Goal: Task Accomplishment & Management: Use online tool/utility

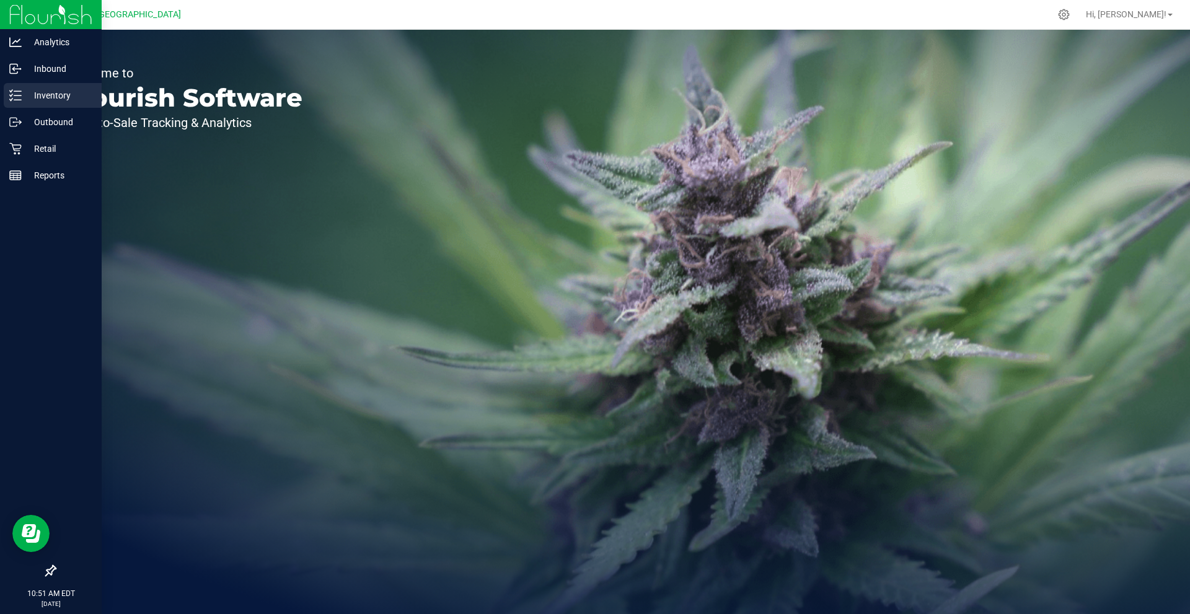
click at [65, 97] on p "Inventory" at bounding box center [59, 95] width 74 height 15
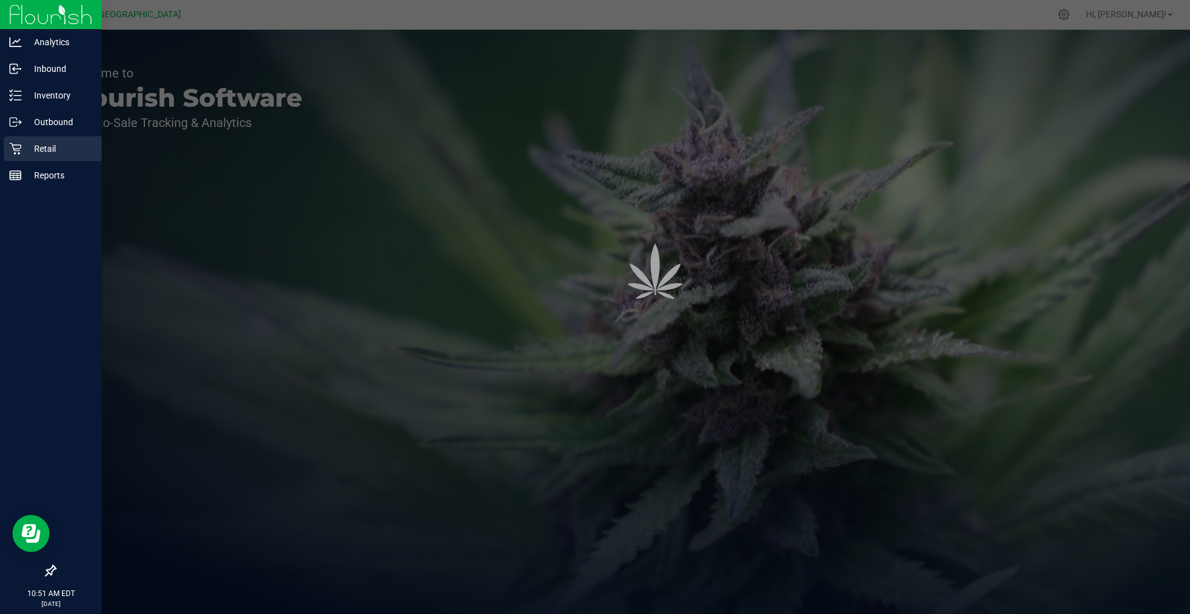
click at [48, 157] on div "Retail" at bounding box center [53, 148] width 98 height 25
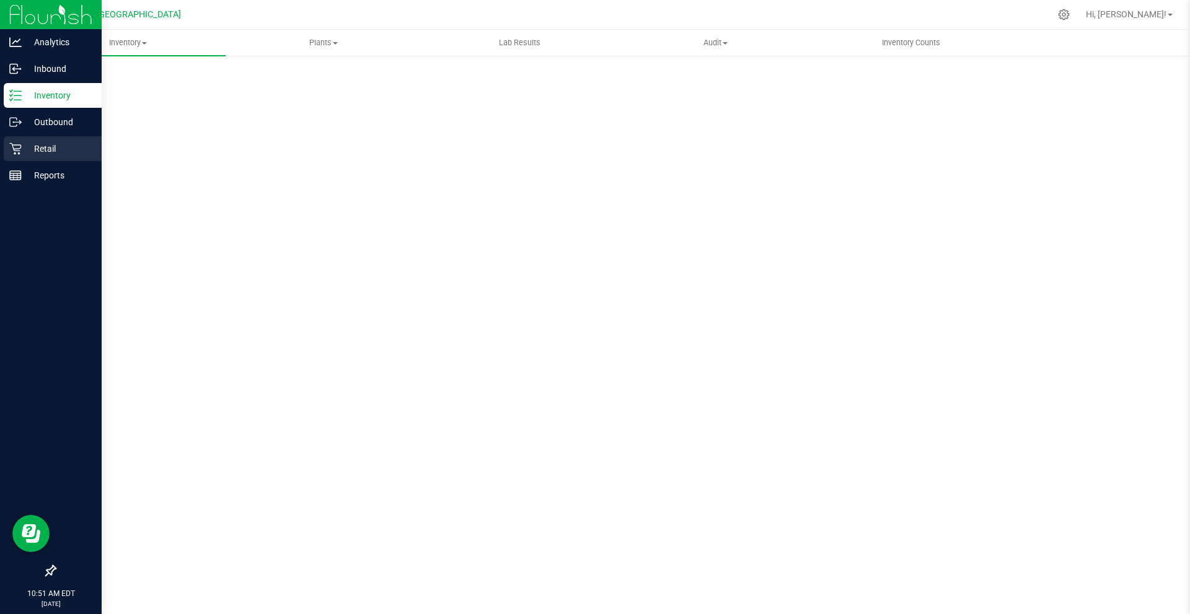
click at [49, 157] on div "Retail" at bounding box center [53, 148] width 98 height 25
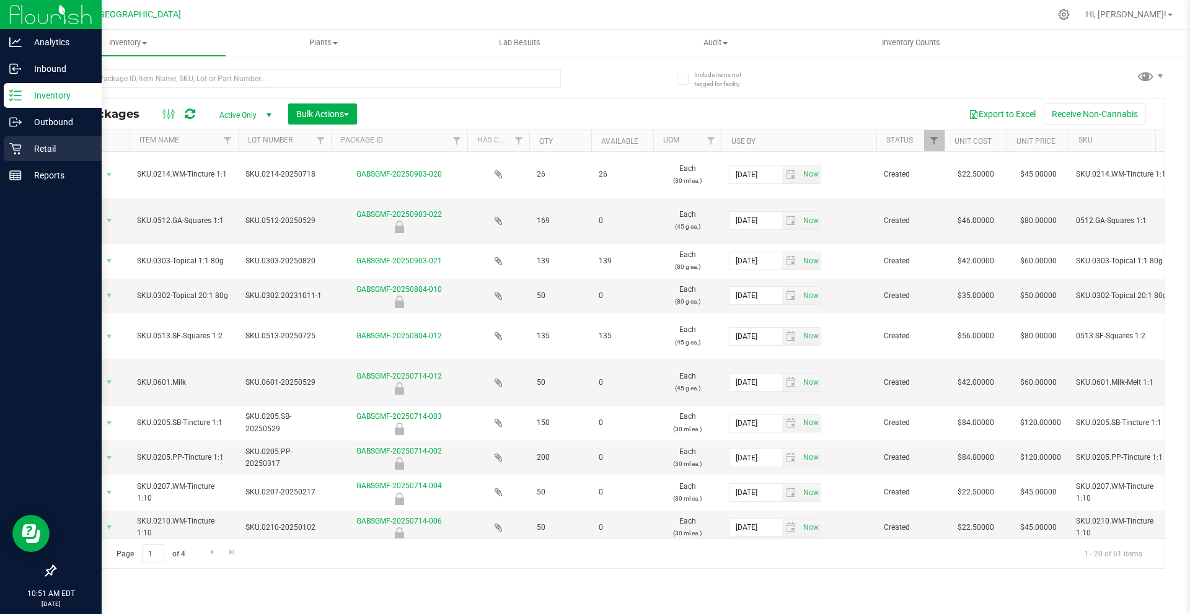
click at [11, 152] on icon at bounding box center [15, 149] width 12 height 12
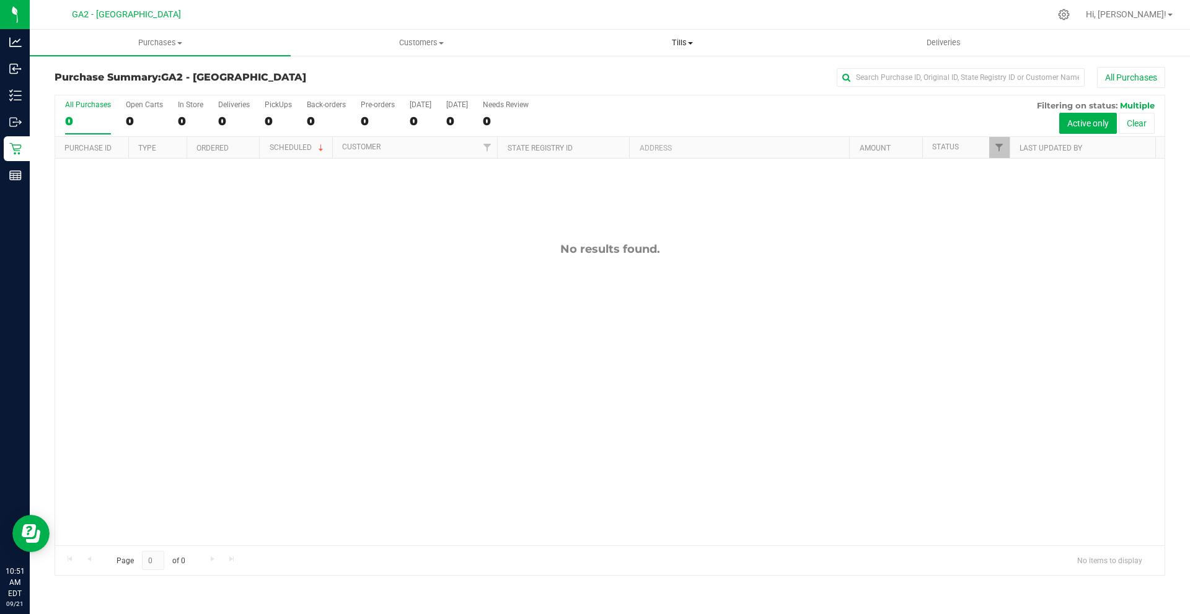
click at [680, 42] on span "Tills" at bounding box center [682, 42] width 260 height 11
click at [679, 70] on li "Manage tills" at bounding box center [682, 75] width 261 height 15
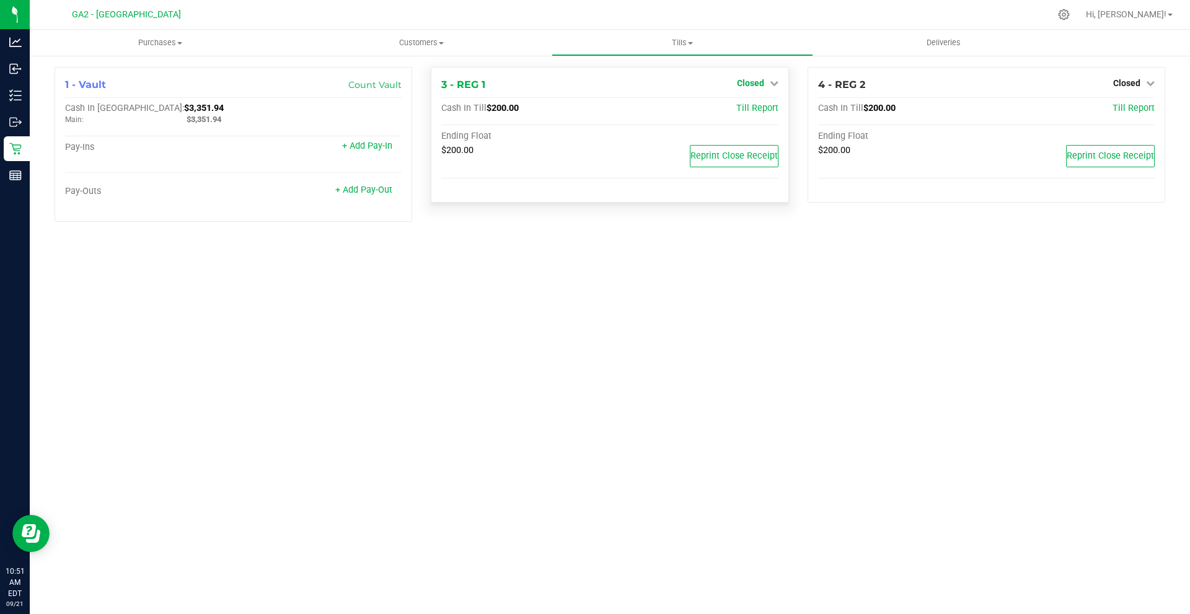
drag, startPoint x: 752, startPoint y: 81, endPoint x: 756, endPoint y: 87, distance: 6.7
click at [756, 87] on span "Closed" at bounding box center [750, 83] width 27 height 10
click at [754, 110] on link "Open Till" at bounding box center [750, 109] width 33 height 10
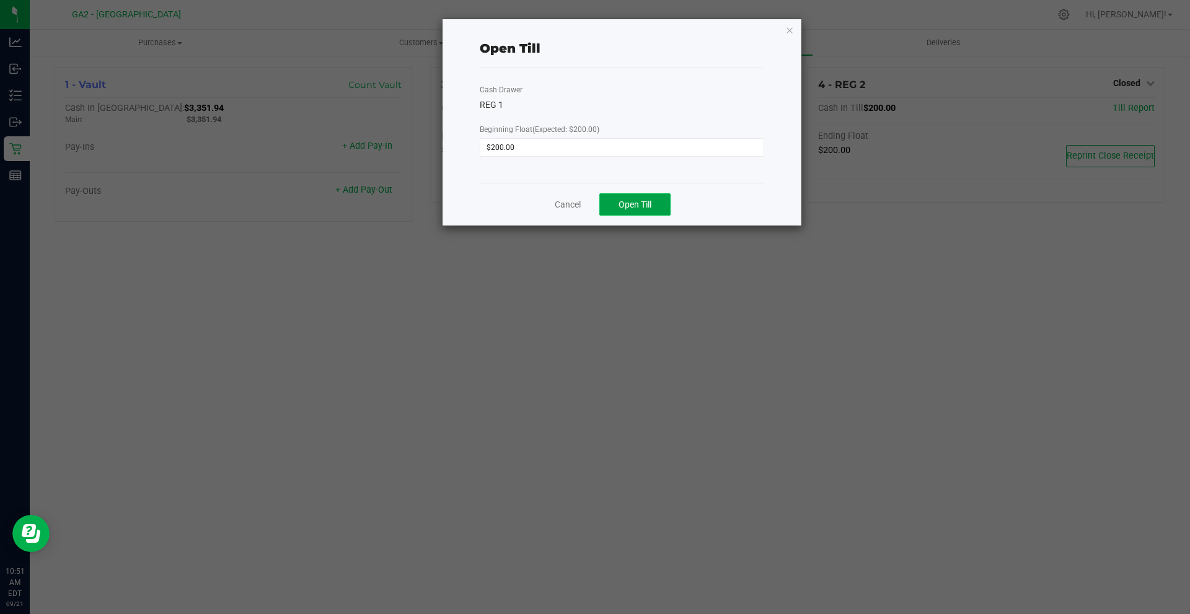
click at [654, 204] on button "Open Till" at bounding box center [634, 204] width 71 height 22
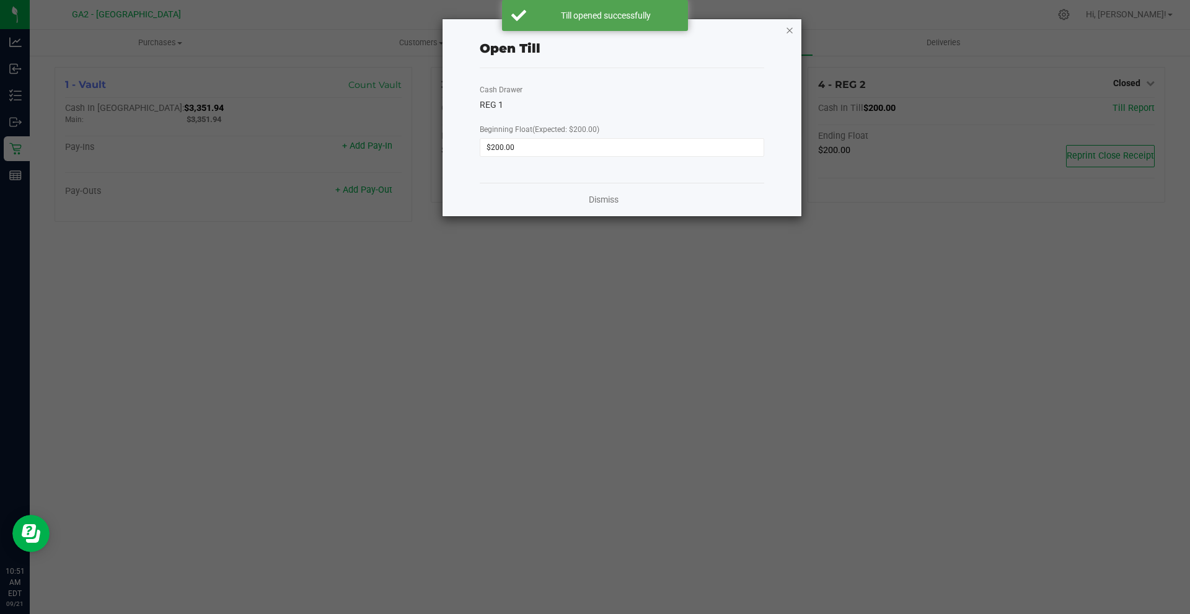
click at [793, 30] on icon "button" at bounding box center [789, 29] width 9 height 15
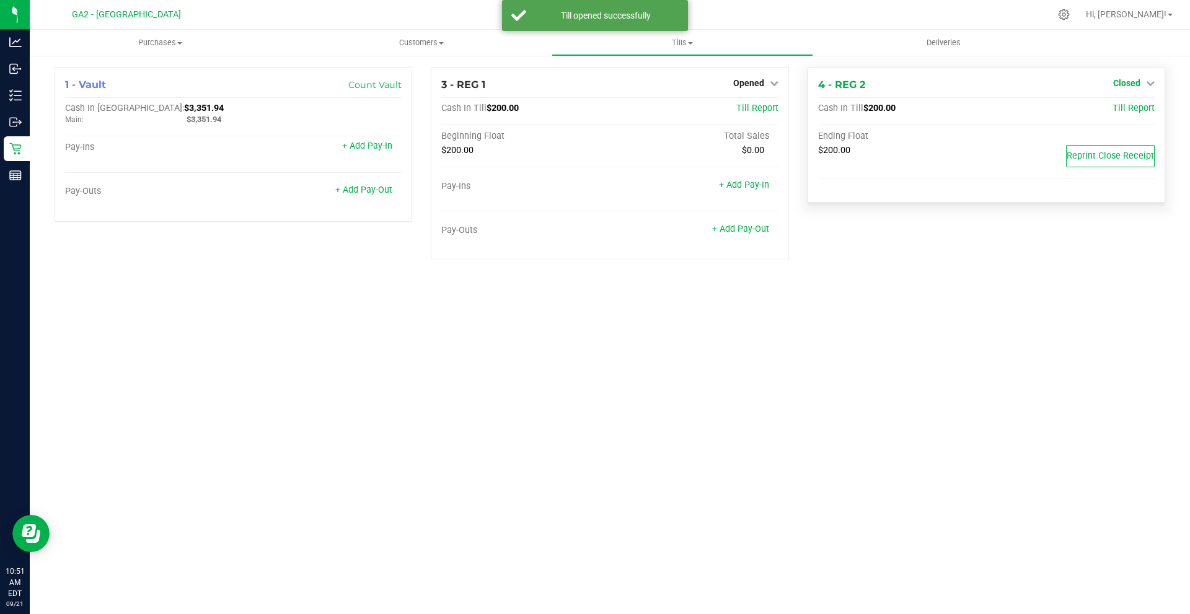
click at [1117, 88] on div "Closed" at bounding box center [1134, 83] width 42 height 15
click at [1122, 86] on span "Closed" at bounding box center [1126, 83] width 27 height 10
click at [1104, 112] on div "Open Till" at bounding box center [1126, 109] width 92 height 15
click at [1114, 112] on link "Open Till" at bounding box center [1126, 109] width 33 height 10
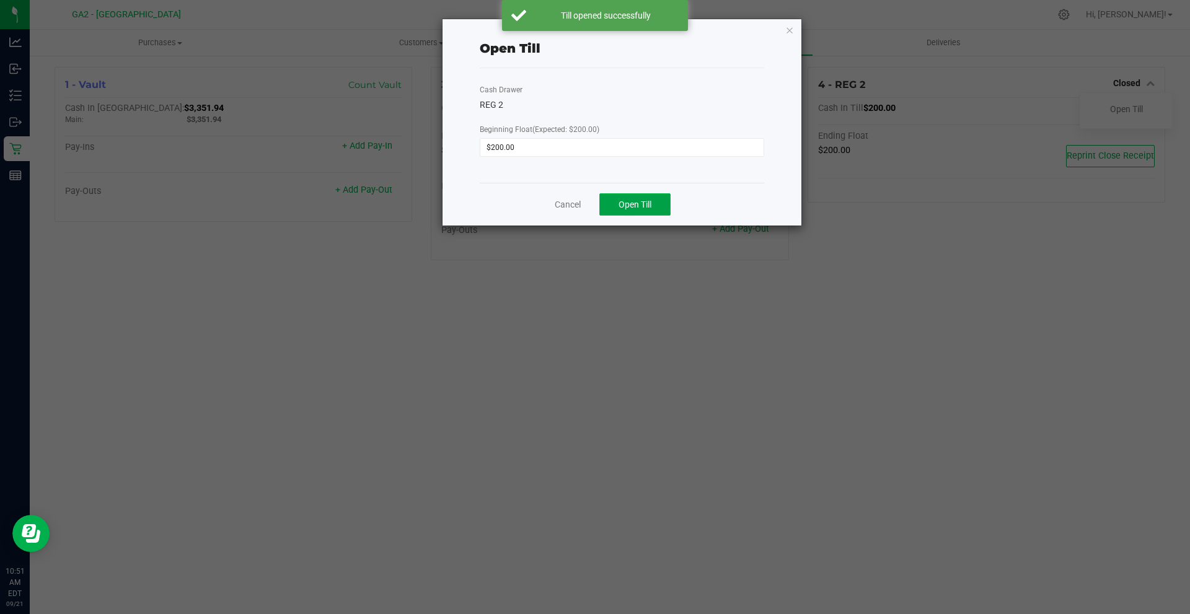
click at [657, 200] on button "Open Till" at bounding box center [634, 204] width 71 height 22
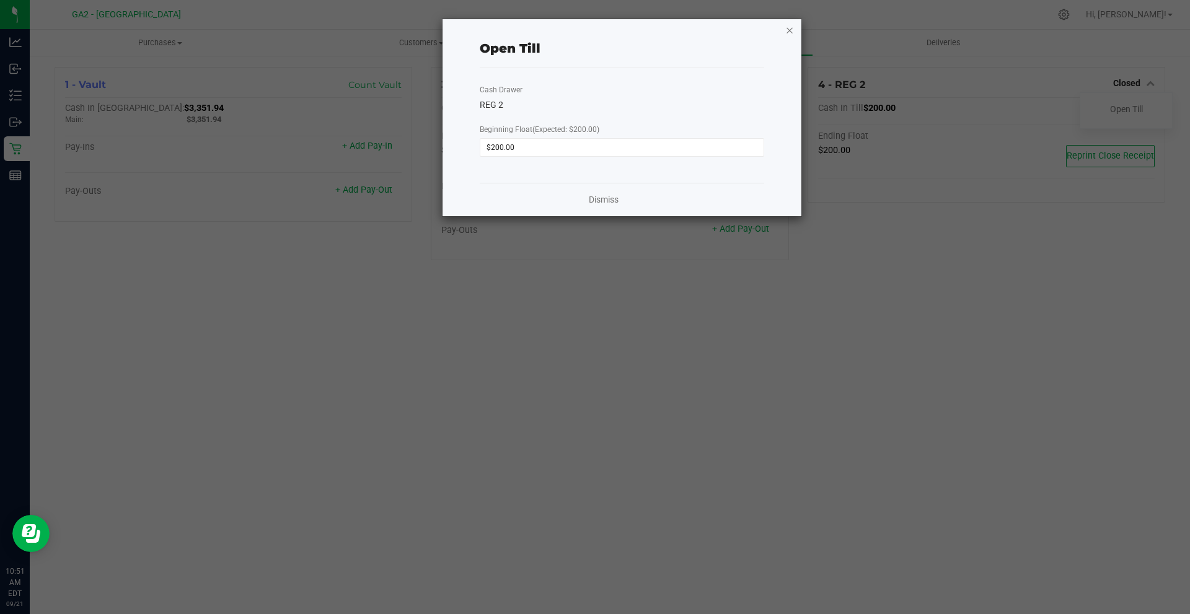
click at [790, 28] on icon "button" at bounding box center [789, 29] width 9 height 15
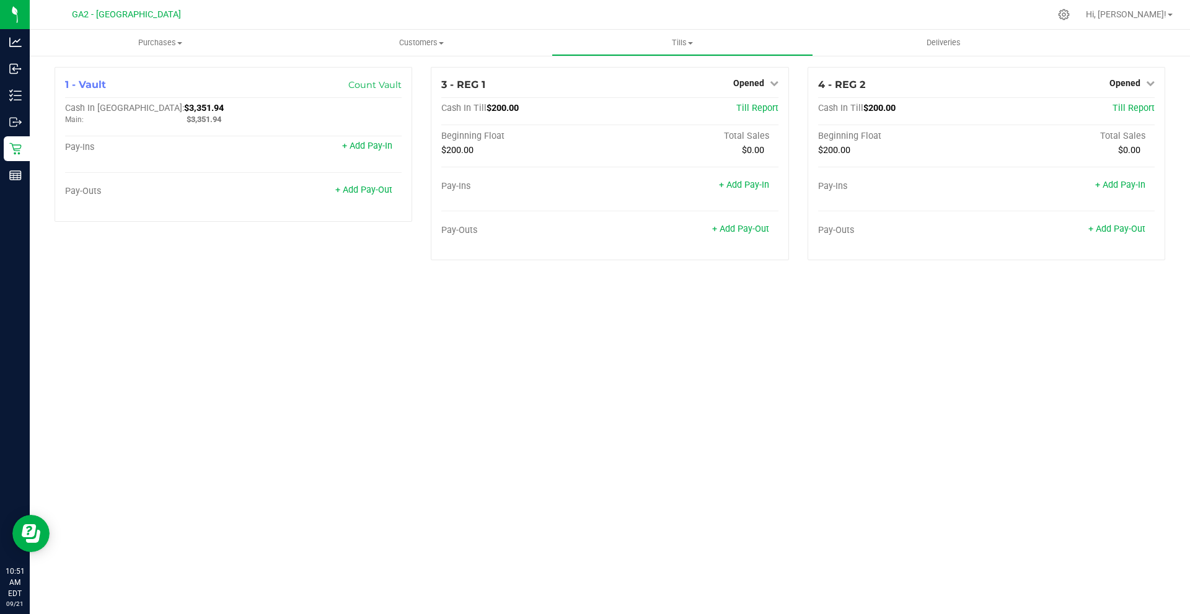
drag, startPoint x: 646, startPoint y: 316, endPoint x: 633, endPoint y: 315, distance: 12.4
click at [647, 316] on div "Purchases Summary of purchases Fulfillment All purchases Customers All customer…" at bounding box center [610, 322] width 1160 height 584
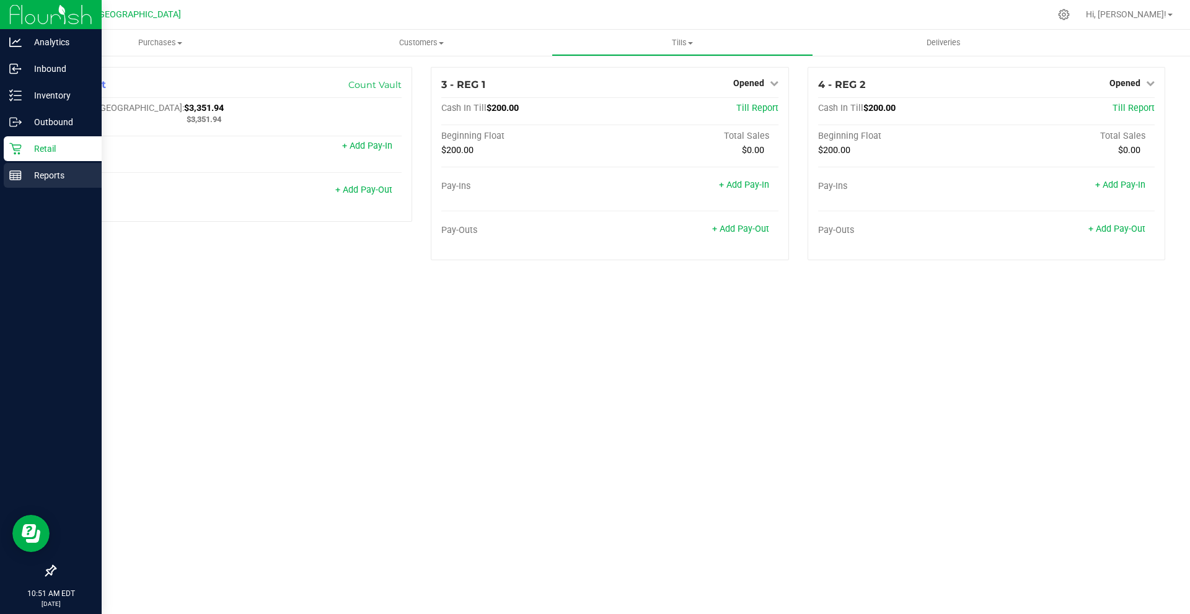
drag, startPoint x: 9, startPoint y: 174, endPoint x: 27, endPoint y: 180, distance: 19.0
click at [11, 174] on icon at bounding box center [15, 175] width 12 height 12
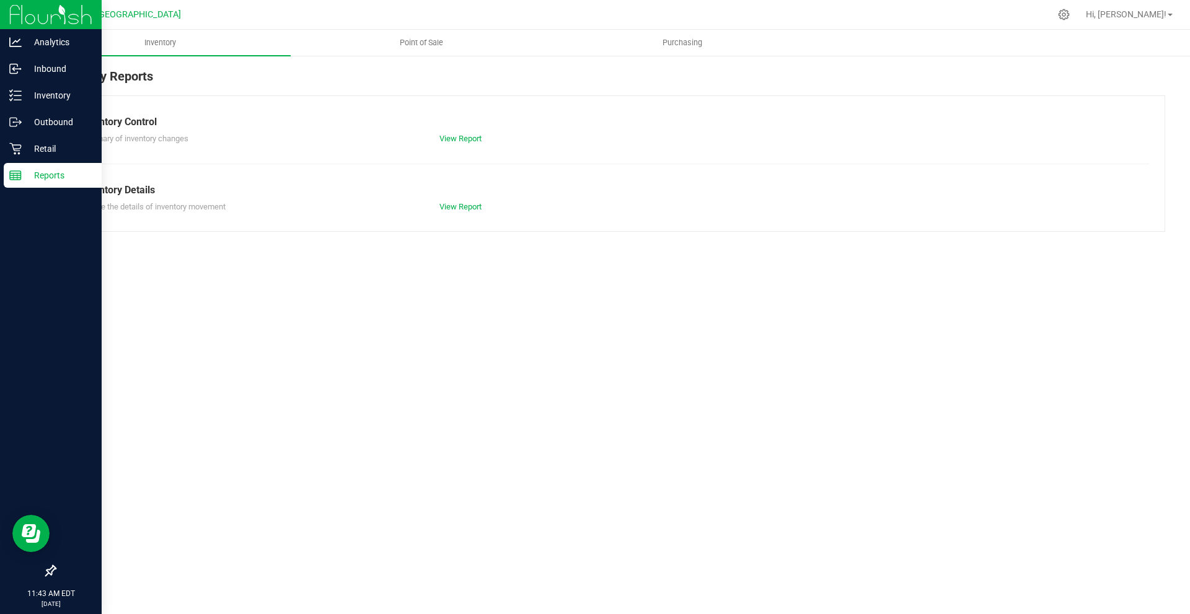
click at [45, 178] on p "Reports" at bounding box center [59, 175] width 74 height 15
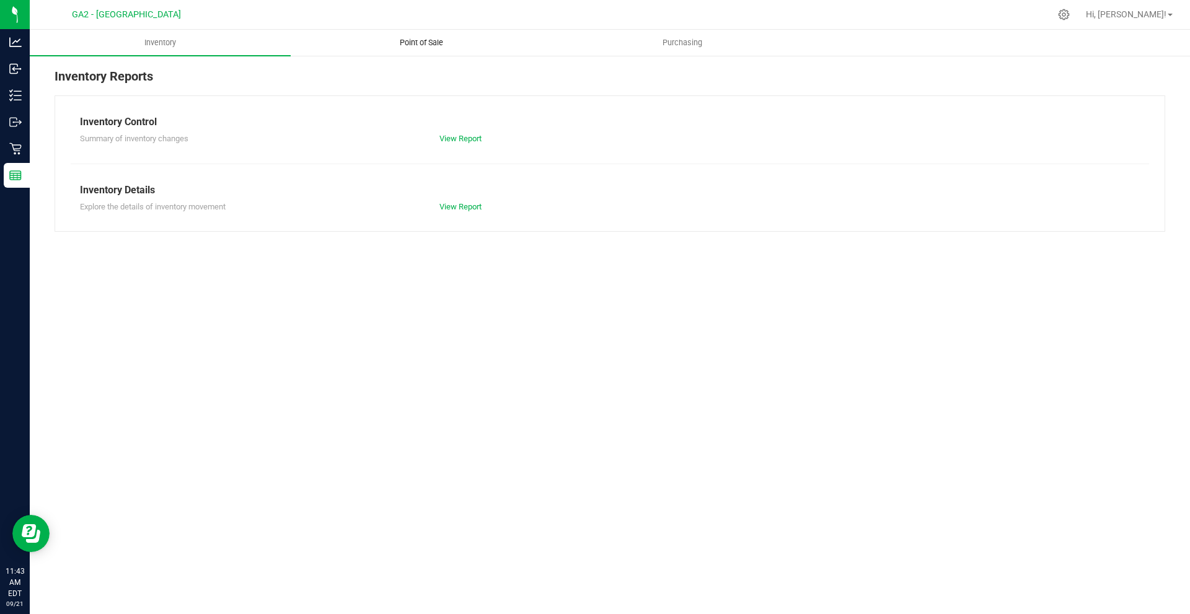
click at [426, 45] on span "Point of Sale" at bounding box center [421, 42] width 77 height 11
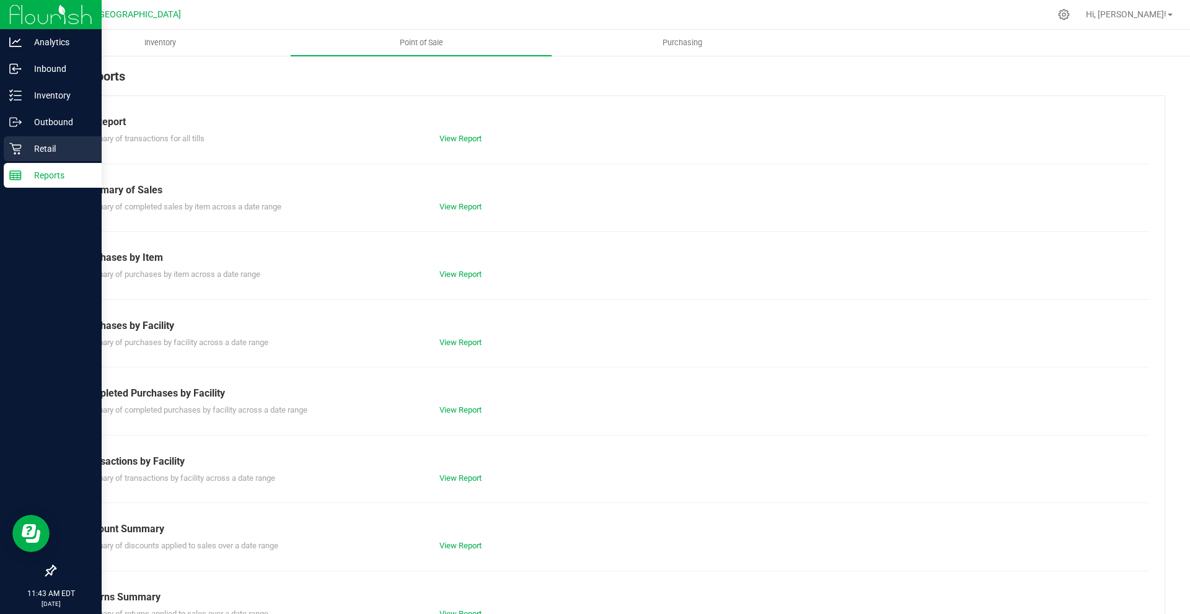
click at [71, 154] on p "Retail" at bounding box center [59, 148] width 74 height 15
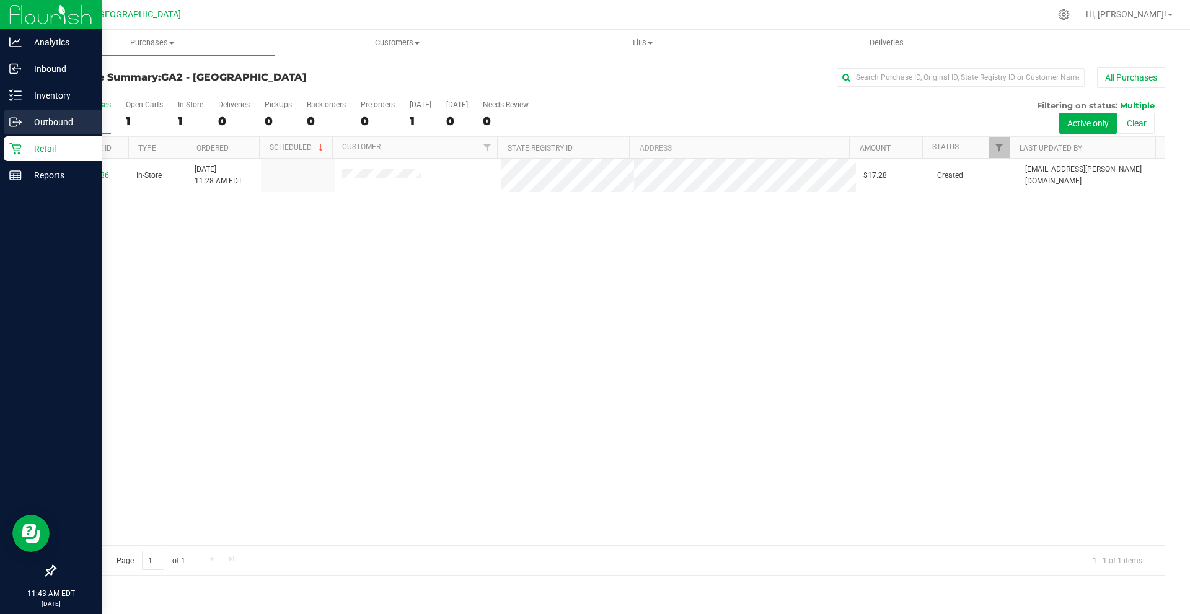
click at [77, 121] on p "Outbound" at bounding box center [59, 122] width 74 height 15
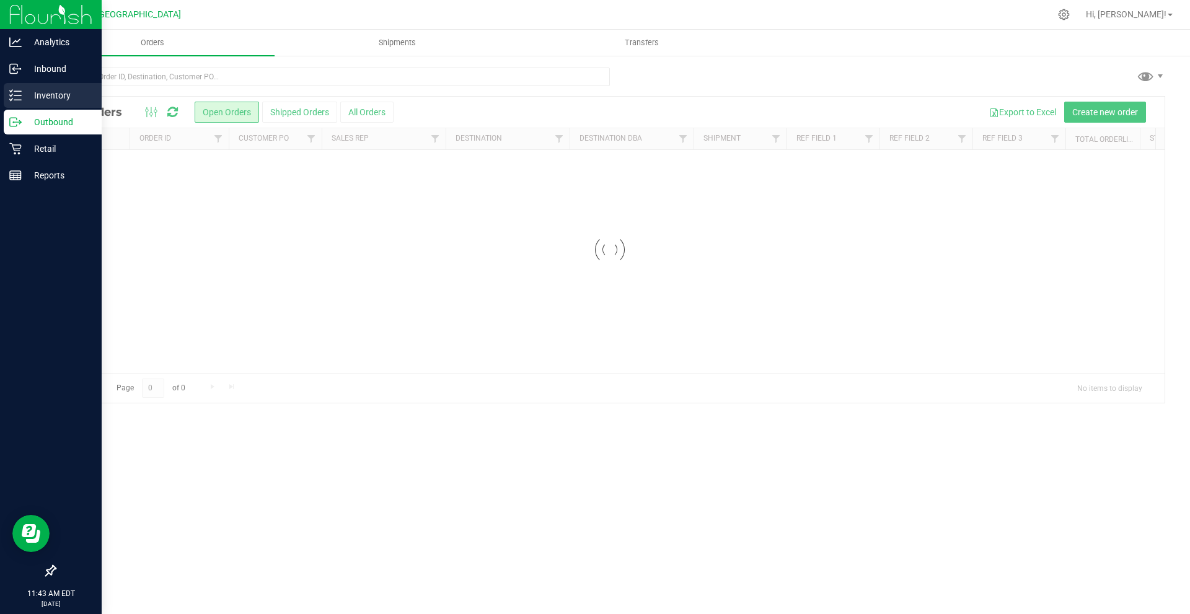
click at [87, 96] on p "Inventory" at bounding box center [59, 95] width 74 height 15
click at [9, 95] on icon at bounding box center [15, 95] width 12 height 12
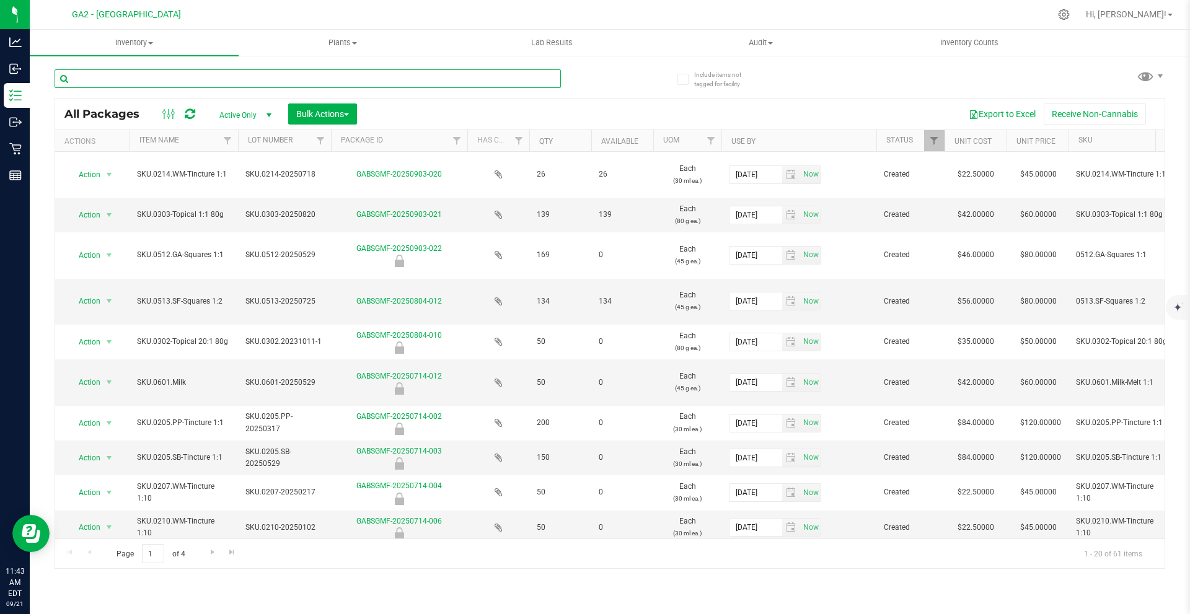
click at [121, 82] on input "text" at bounding box center [308, 78] width 506 height 19
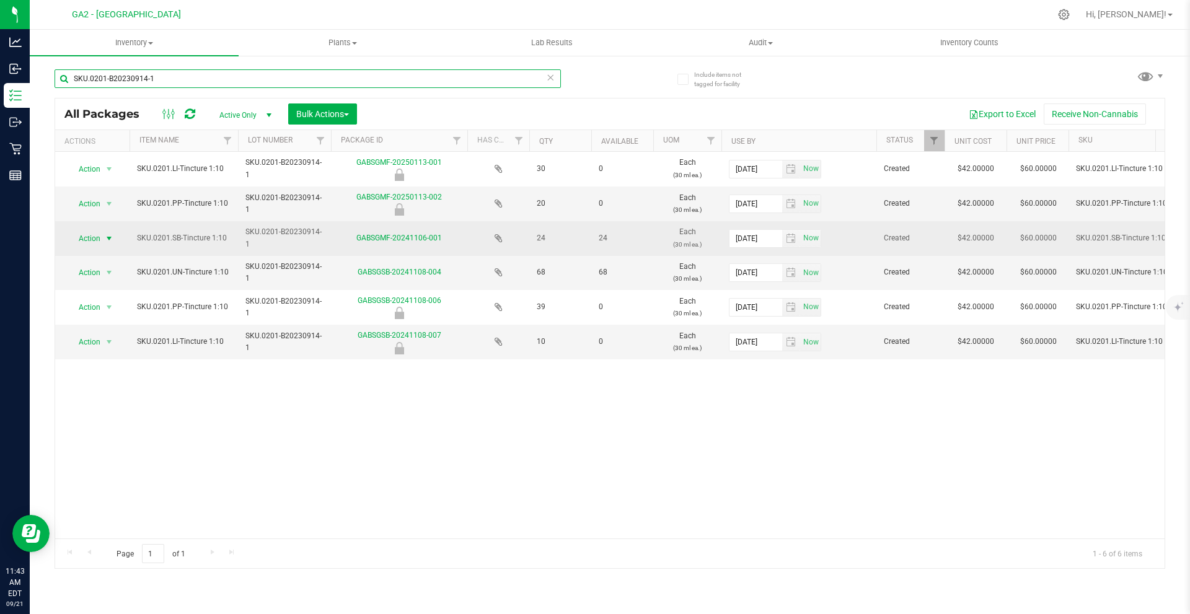
type input "SKU.0201-B20230914-1"
click at [105, 238] on span "select" at bounding box center [109, 238] width 15 height 17
click at [312, 242] on span "SKU.0201-B20230914-1" at bounding box center [284, 238] width 78 height 24
click at [333, 245] on td "GABSGMF-20241106-001" at bounding box center [399, 238] width 136 height 34
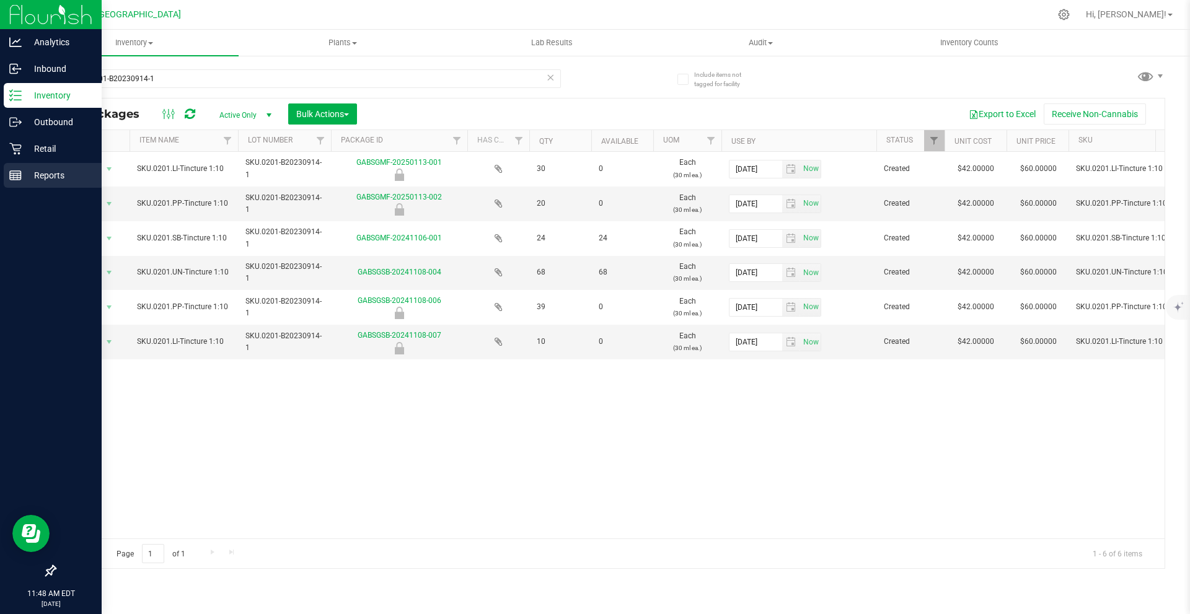
click at [21, 187] on div "Reports" at bounding box center [53, 175] width 98 height 25
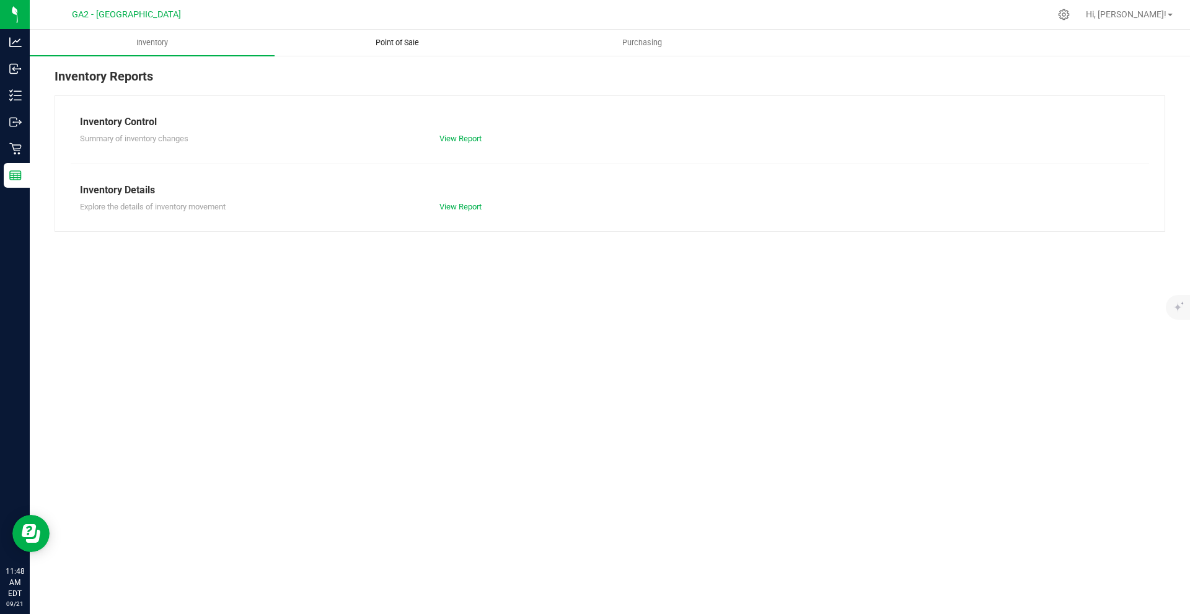
click at [428, 39] on span "Point of Sale" at bounding box center [397, 42] width 77 height 11
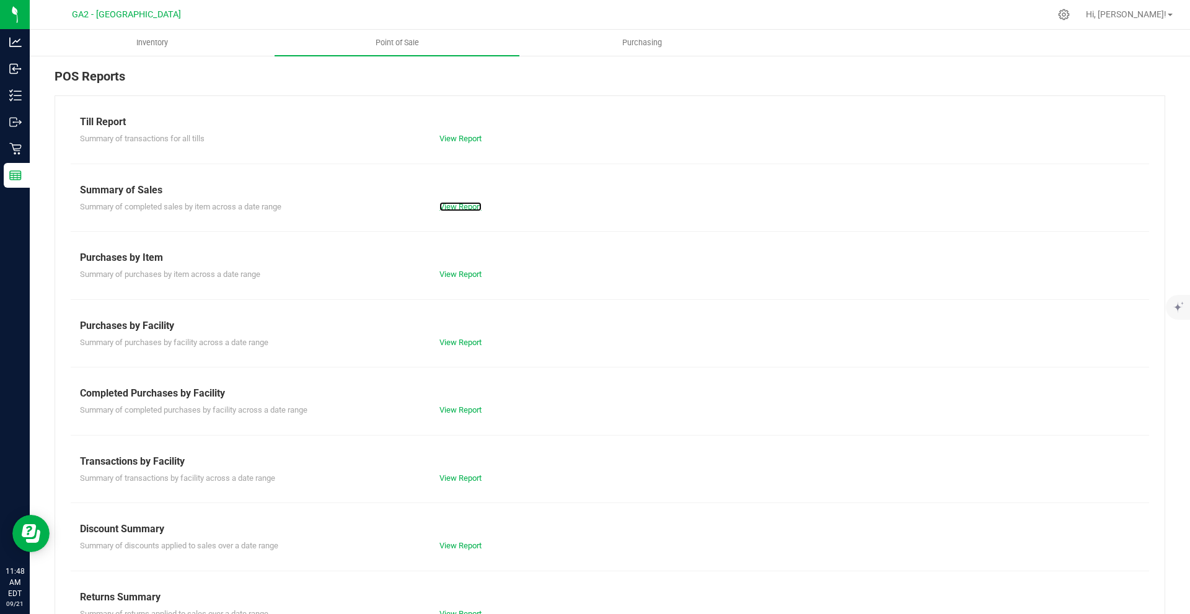
click at [471, 209] on link "View Report" at bounding box center [460, 206] width 42 height 9
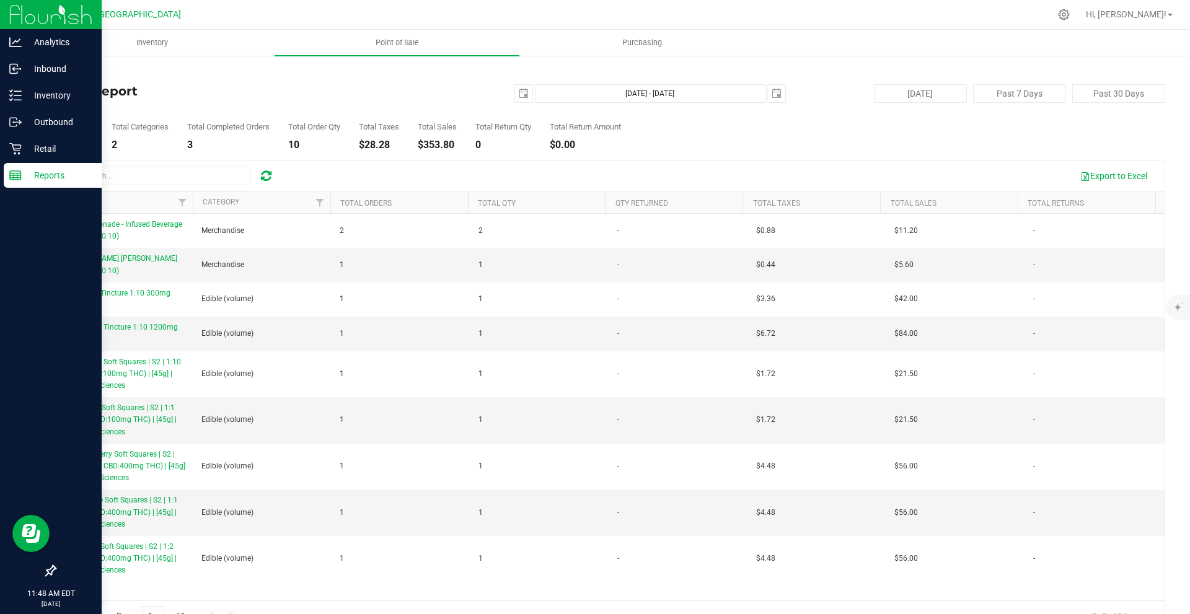
click at [68, 168] on p "Reports" at bounding box center [59, 175] width 74 height 15
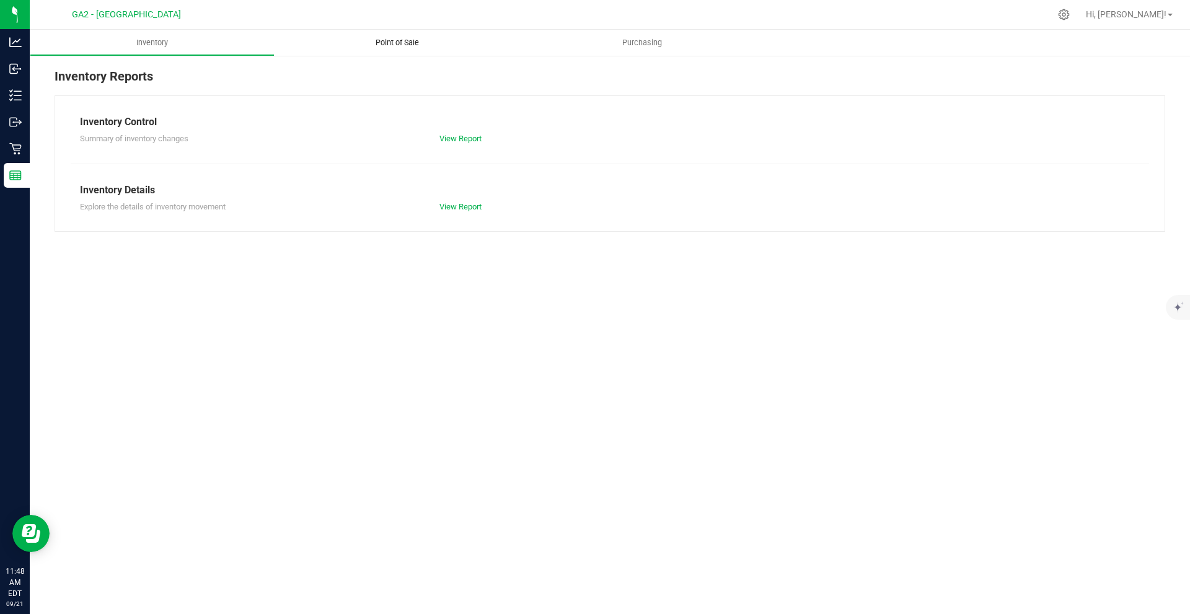
click at [363, 38] on span "Point of Sale" at bounding box center [397, 42] width 77 height 11
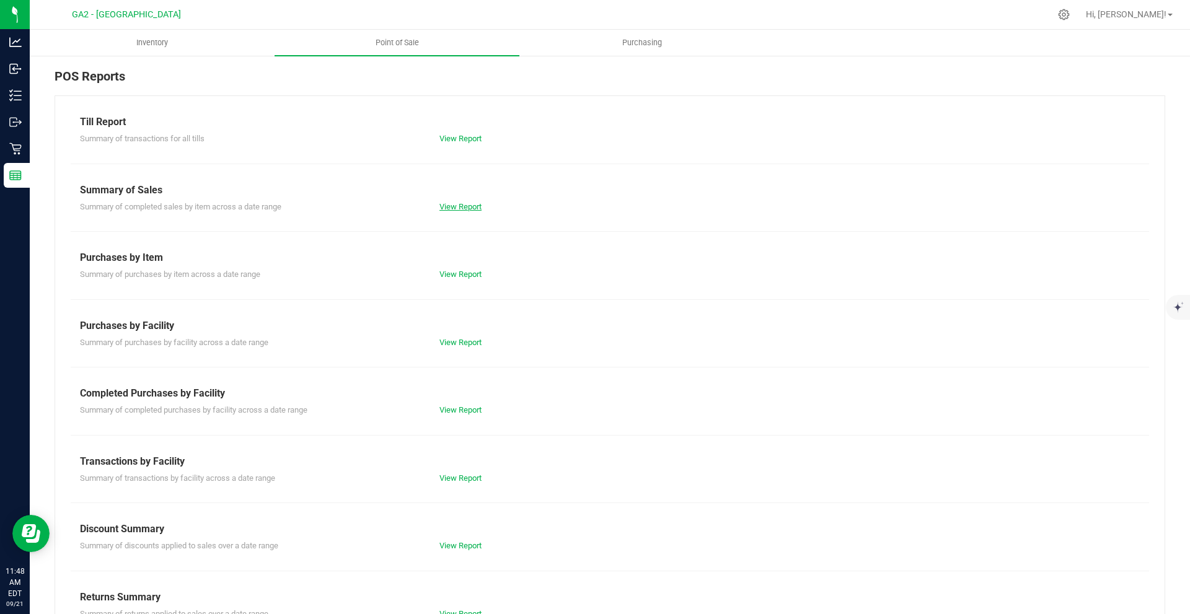
click at [457, 203] on link "View Report" at bounding box center [460, 206] width 42 height 9
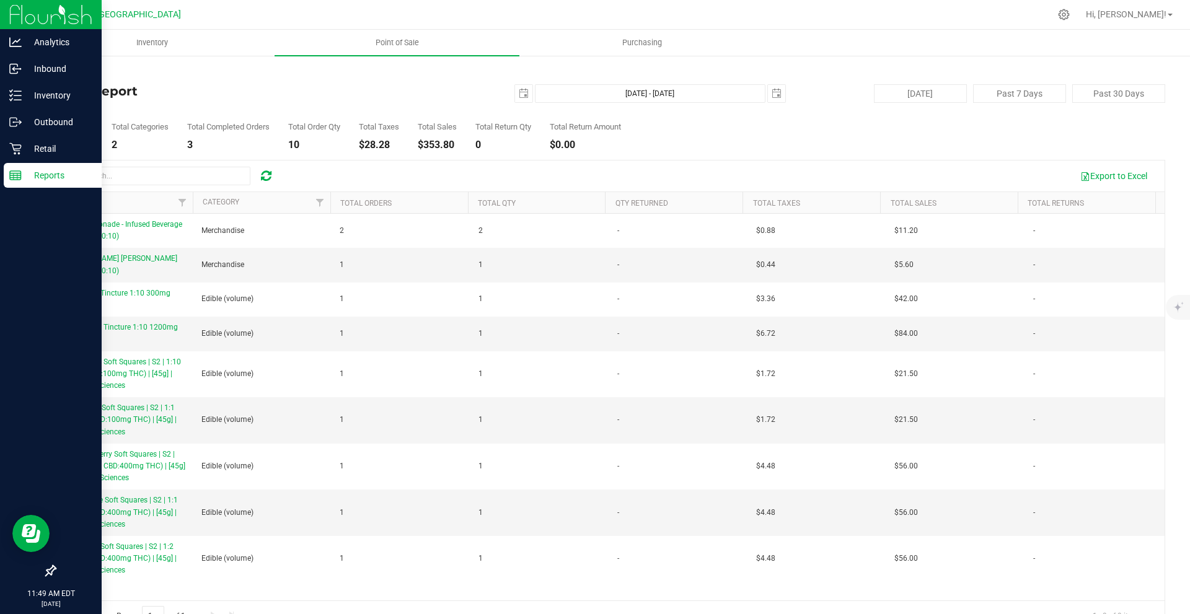
click at [12, 185] on div "Reports" at bounding box center [53, 175] width 98 height 25
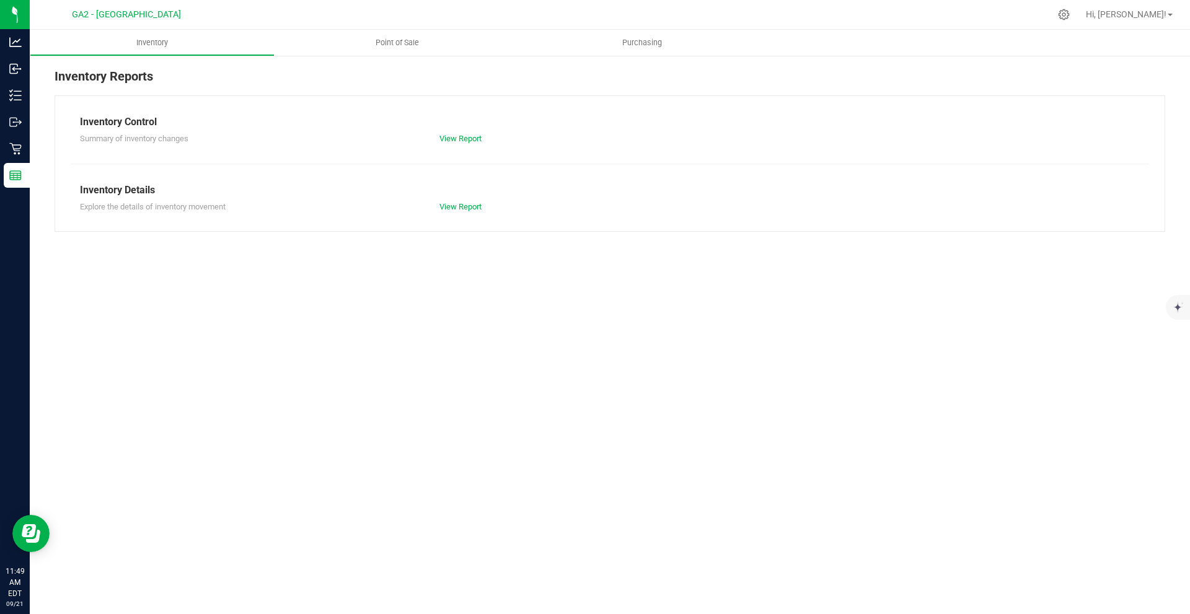
click at [304, 93] on div "Inventory Reports" at bounding box center [610, 81] width 1111 height 29
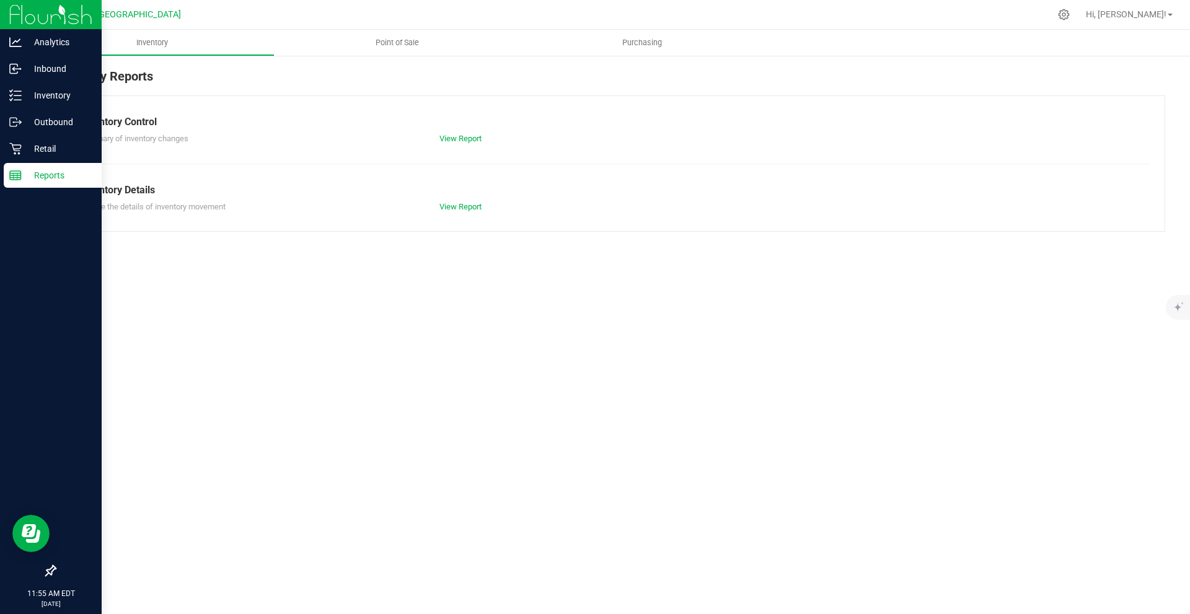
click at [25, 174] on p "Reports" at bounding box center [59, 175] width 74 height 15
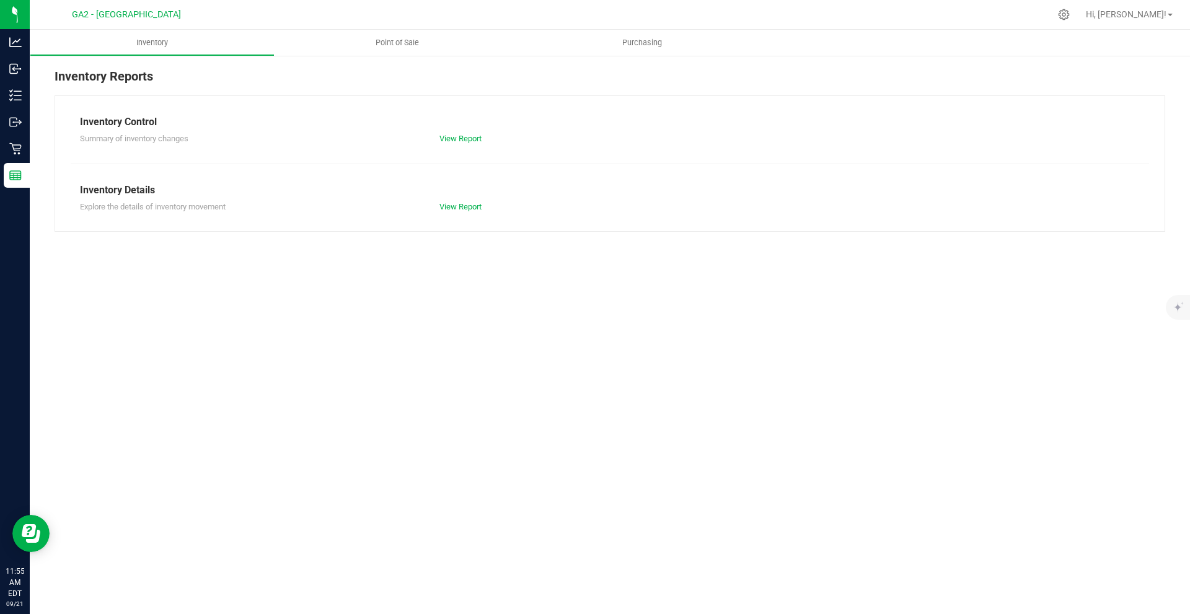
click at [433, 25] on div at bounding box center [636, 14] width 828 height 24
click at [423, 39] on span "Point of Sale" at bounding box center [397, 42] width 77 height 11
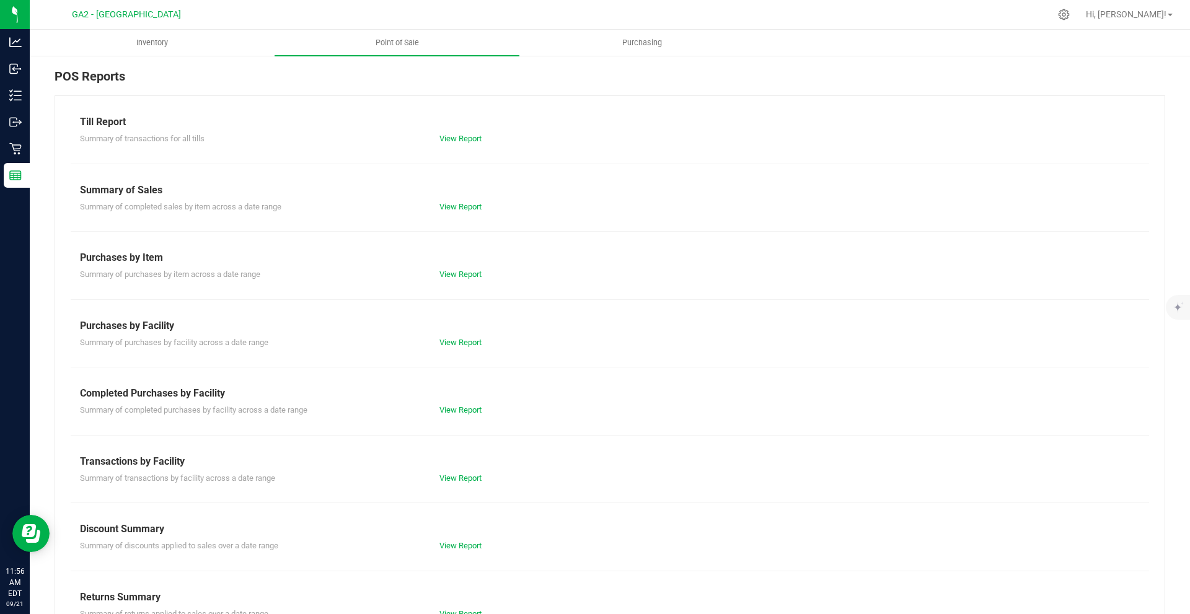
click at [462, 132] on div "Summary of transactions for all tills View Report" at bounding box center [610, 137] width 1078 height 15
click at [462, 144] on div "View Report" at bounding box center [609, 139] width 359 height 12
click at [453, 139] on link "View Report" at bounding box center [460, 138] width 42 height 9
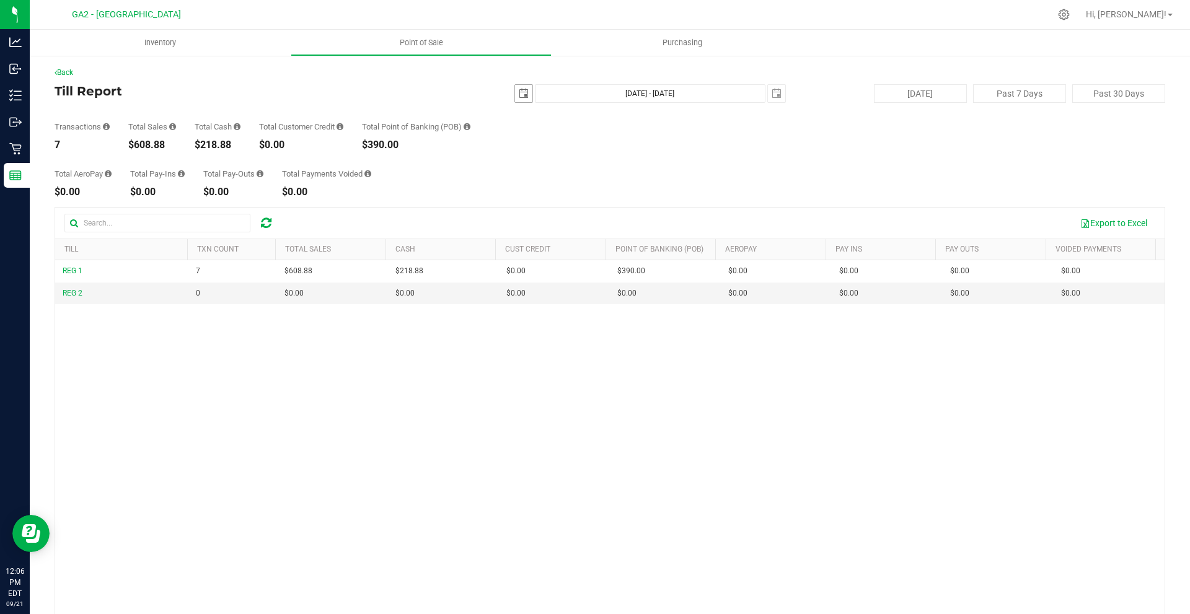
click at [516, 84] on div "Back Till Report [DATE] [DATE] - [DATE] [DATE] [DATE] Past 7 Days Past 30 Days …" at bounding box center [610, 372] width 1111 height 610
click at [516, 86] on span "select" at bounding box center [523, 93] width 17 height 17
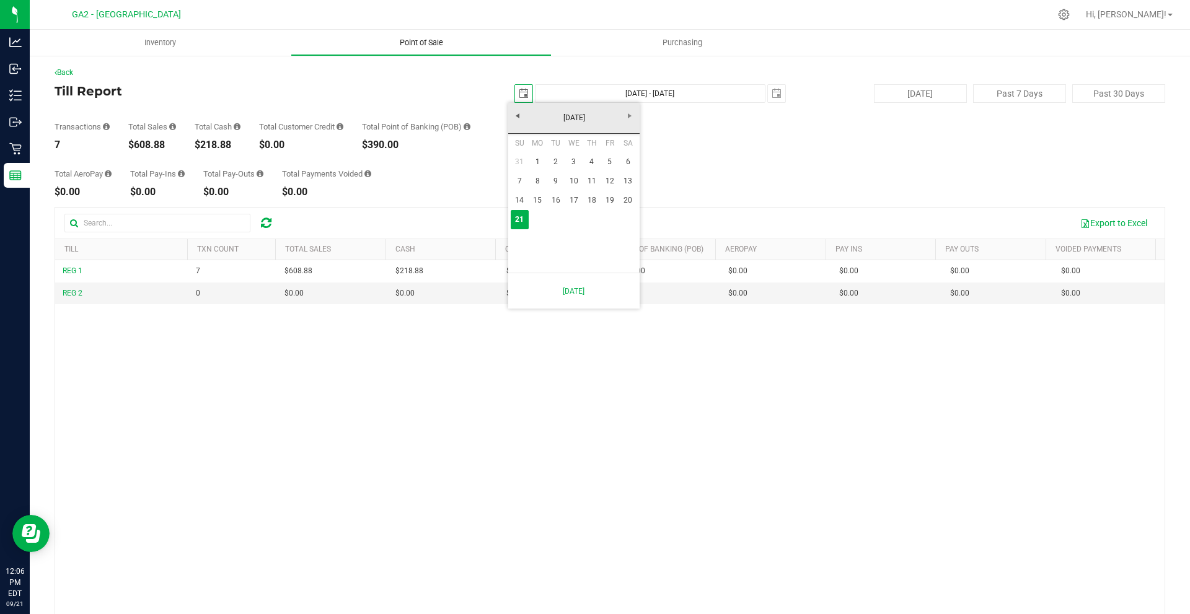
click at [490, 47] on uib-tab-heading "Point of Sale" at bounding box center [421, 42] width 260 height 25
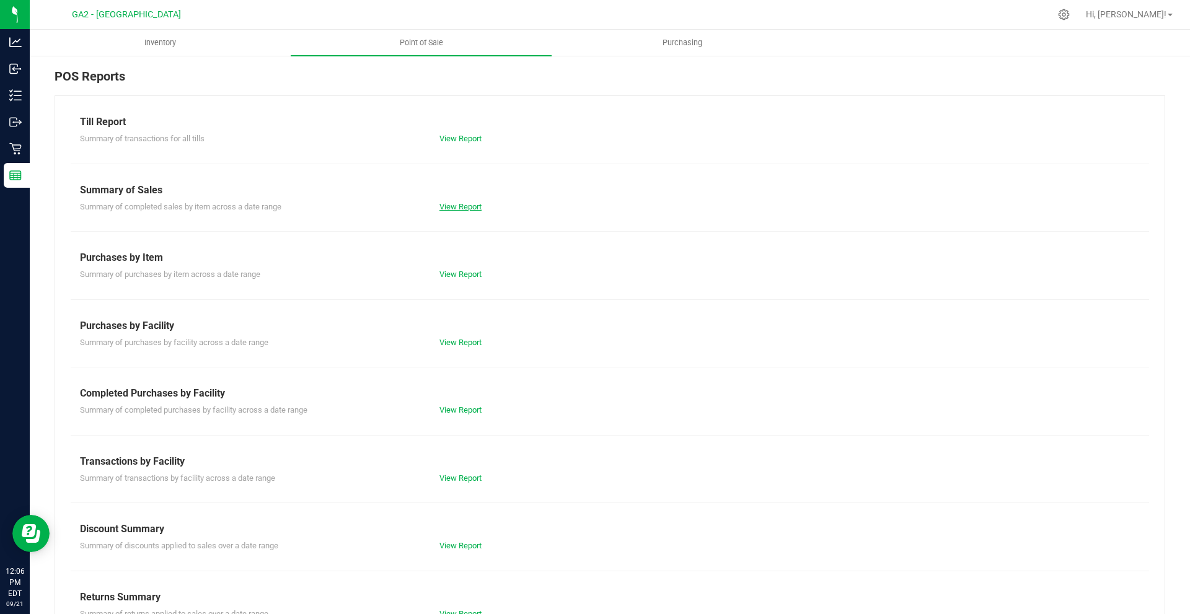
click at [457, 210] on link "View Report" at bounding box center [460, 206] width 42 height 9
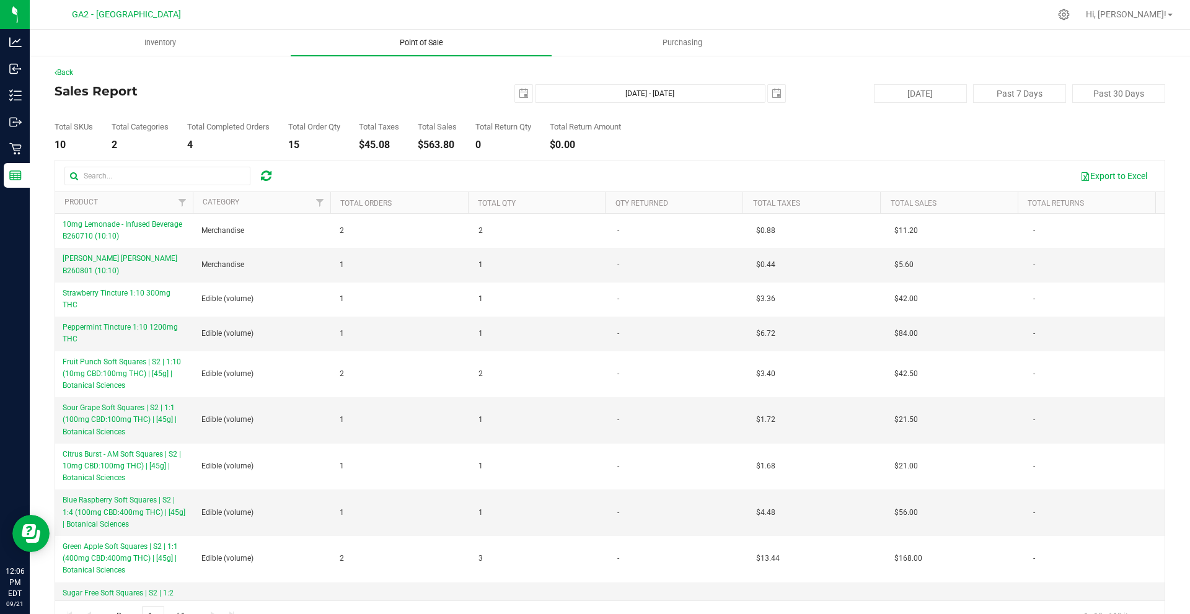
click at [415, 40] on span "Point of Sale" at bounding box center [421, 42] width 77 height 11
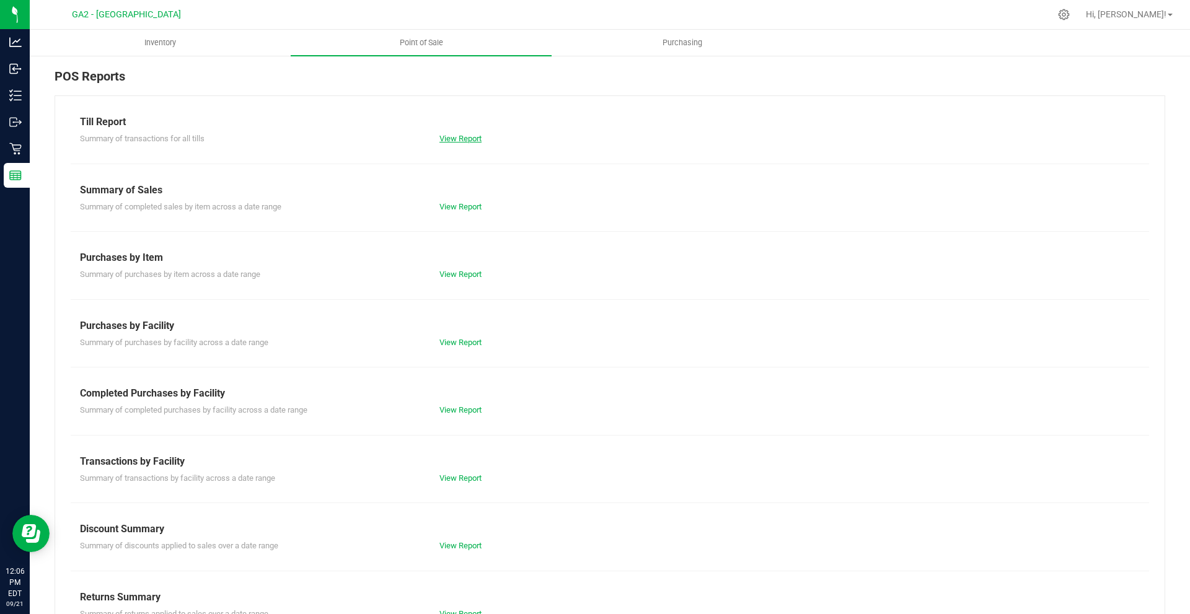
click at [454, 140] on link "View Report" at bounding box center [460, 138] width 42 height 9
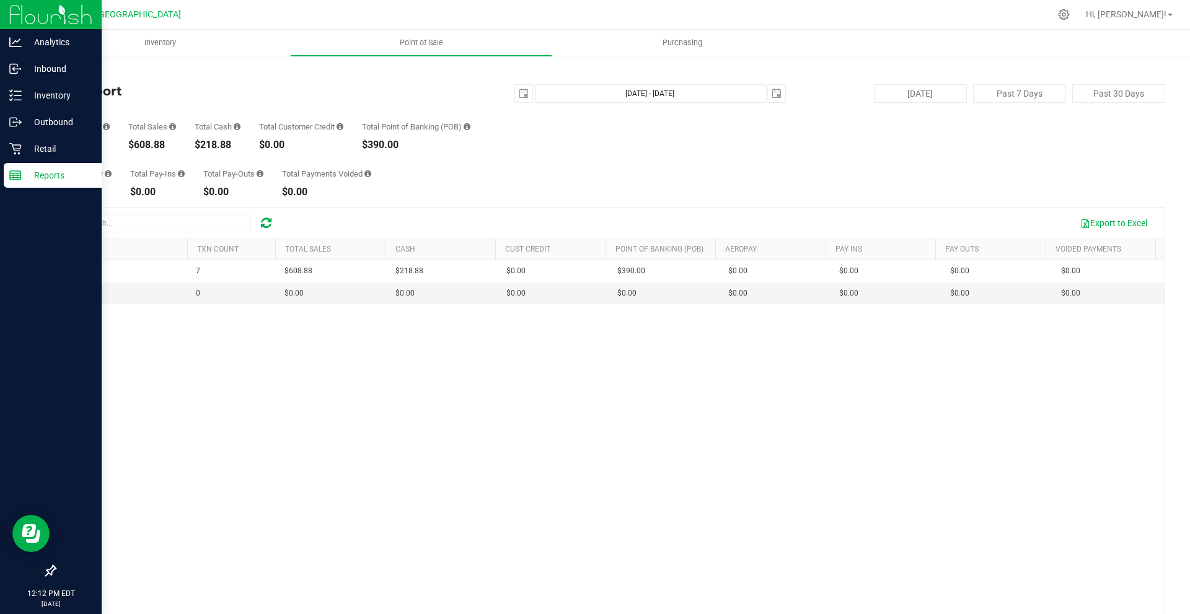
click at [39, 169] on p "Reports" at bounding box center [59, 175] width 74 height 15
